Goal: Find specific page/section: Find specific page/section

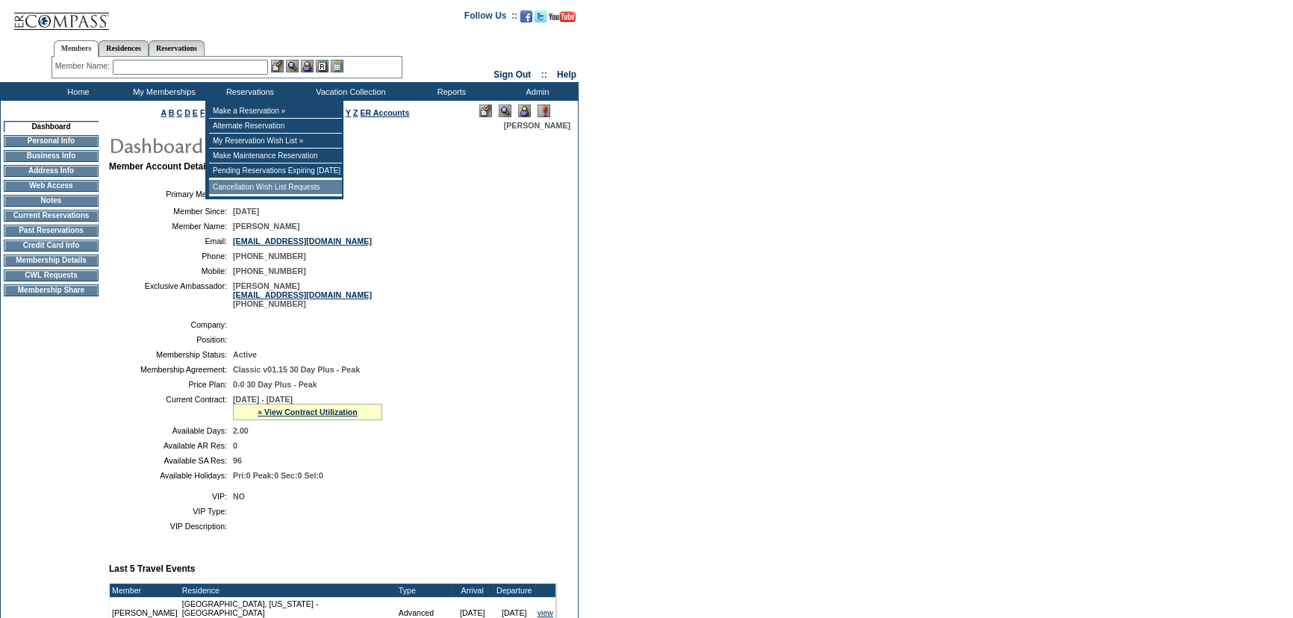
click at [278, 191] on td "Cancellation Wish List Requests" at bounding box center [275, 187] width 133 height 15
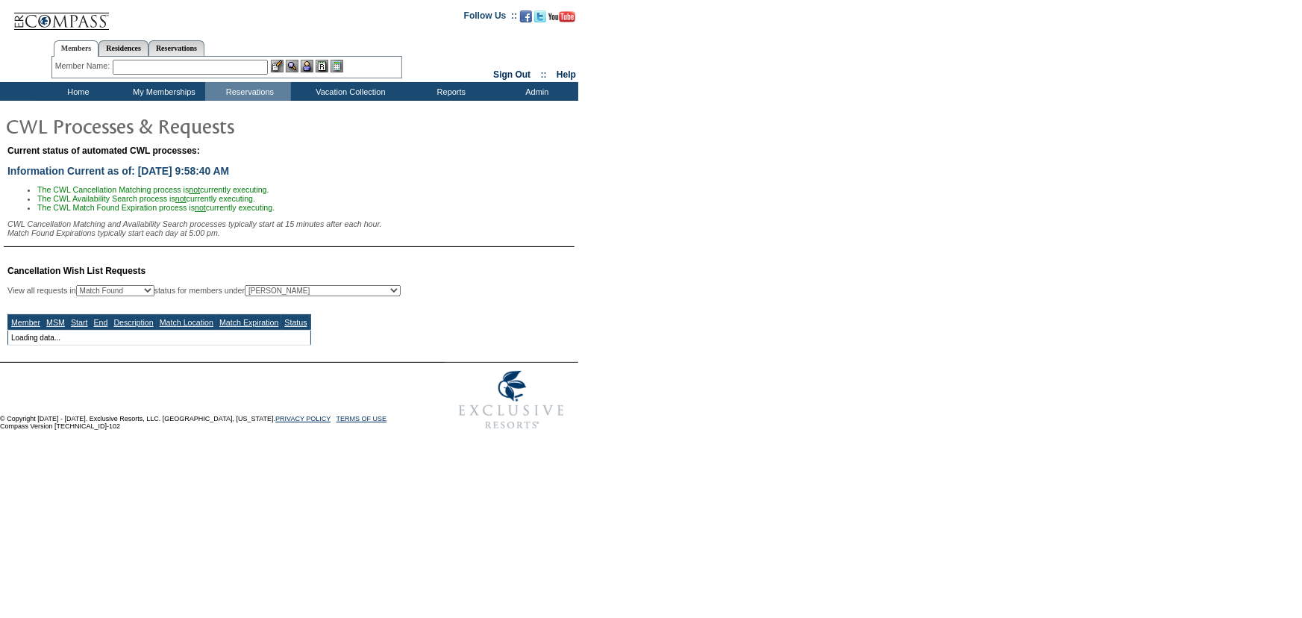
select select "50"
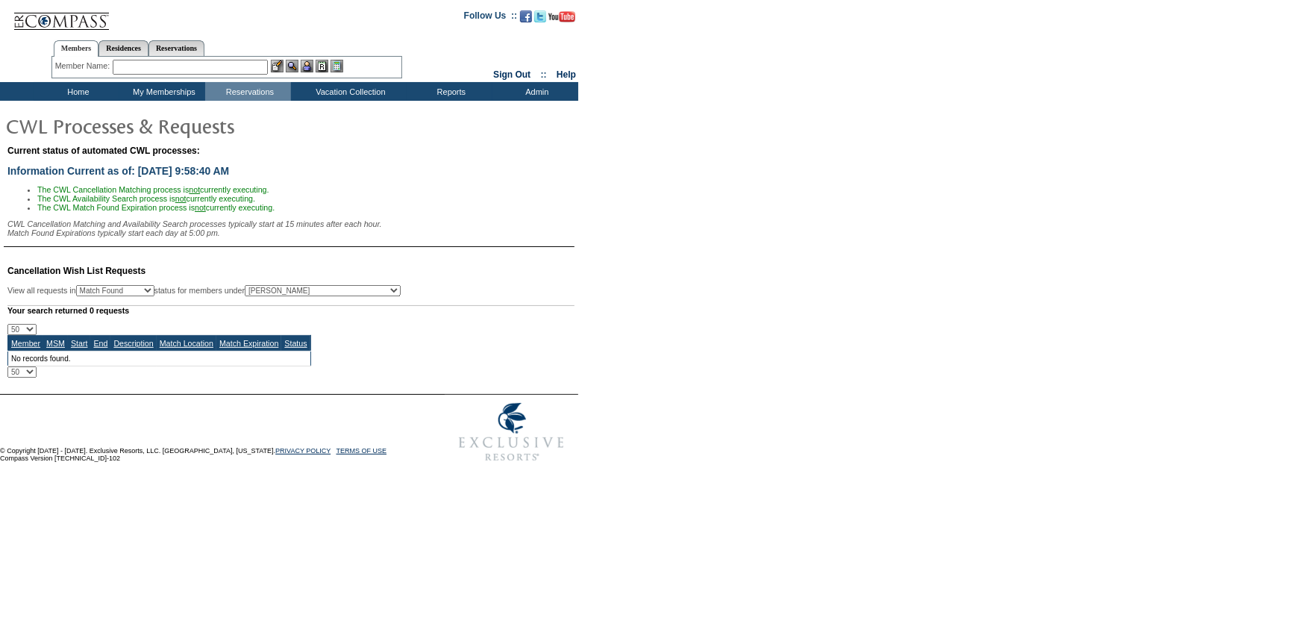
click at [307, 296] on select "All MSMs Abell, Courtney Accounting (MSM), Team Admin, IT Group Administrator, …" at bounding box center [323, 290] width 156 height 11
select select "-1"
click at [281, 290] on select "All MSMs Abell, Courtney Accounting (MSM), Team Admin, IT Group Administrator, …" at bounding box center [323, 290] width 156 height 11
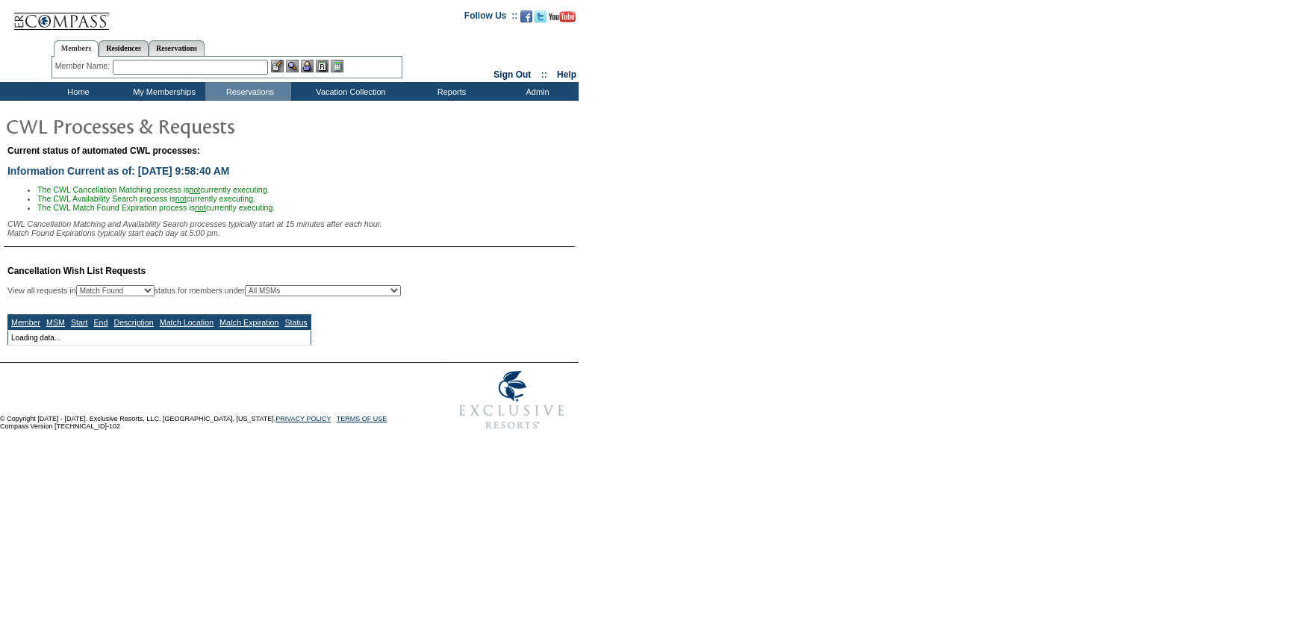
select select "50"
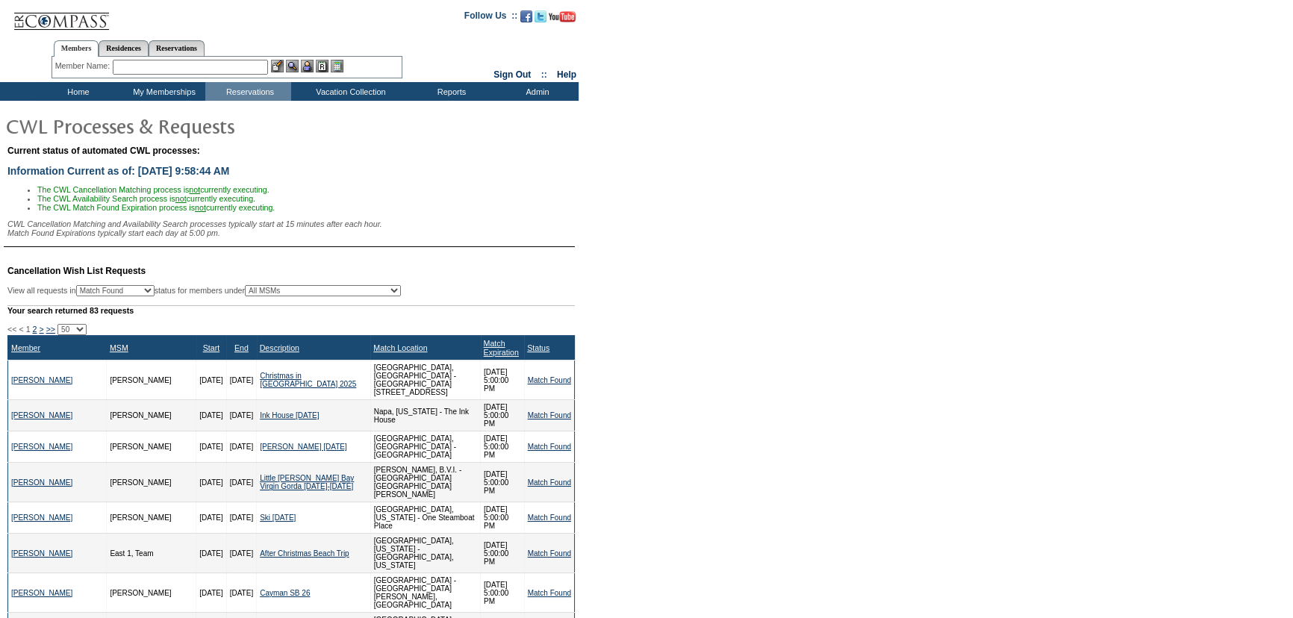
click at [493, 354] on div "Match Expiration" at bounding box center [503, 348] width 38 height 18
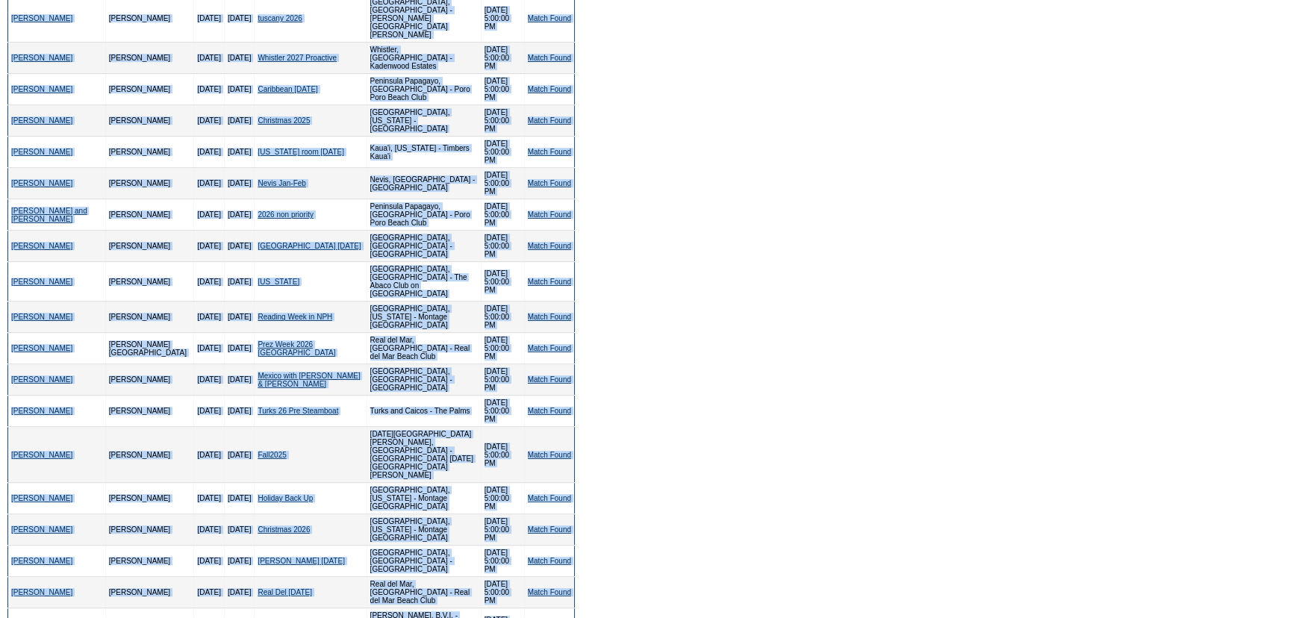
scroll to position [983, 0]
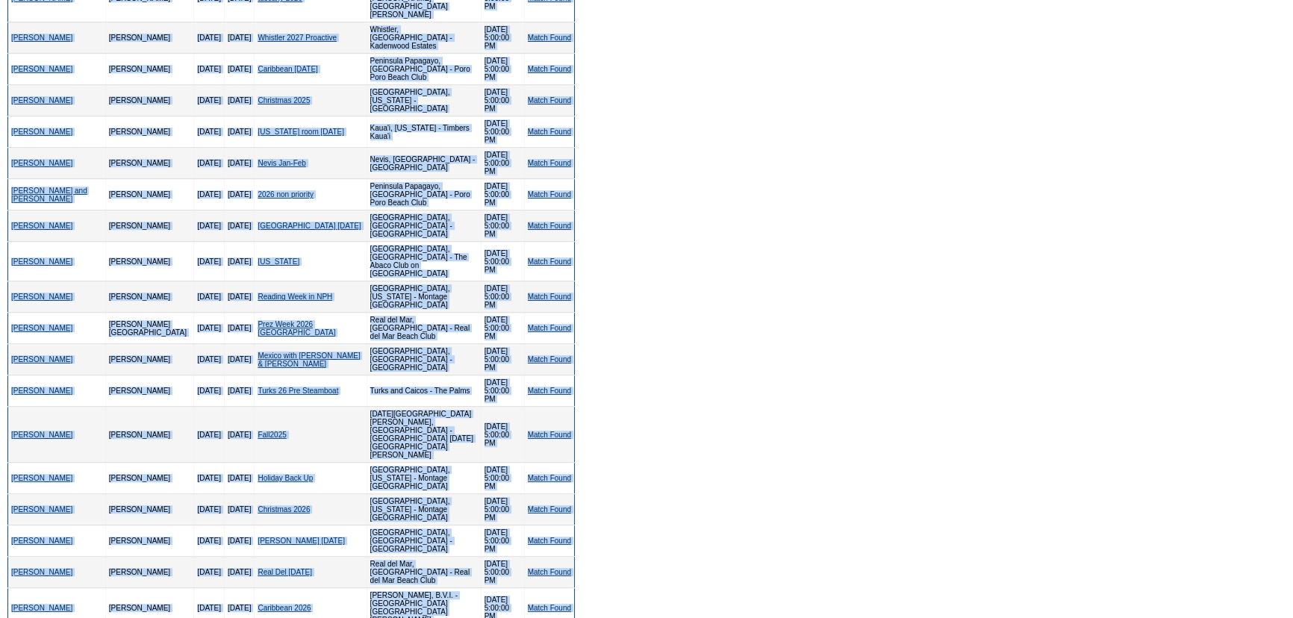
drag, startPoint x: 7, startPoint y: 336, endPoint x: 567, endPoint y: 463, distance: 574.0
click at [572, 482] on div "<< < 1 2 > >> 10 25 50 100 500 Member MSM Start End Description Match Location …" at bounding box center [290, 226] width 567 height 1771
copy div "<< < 1 2 > >> 10 25 50 100 500 Member MSM Start End Description Match Location …"
